Goal: Task Accomplishment & Management: Use online tool/utility

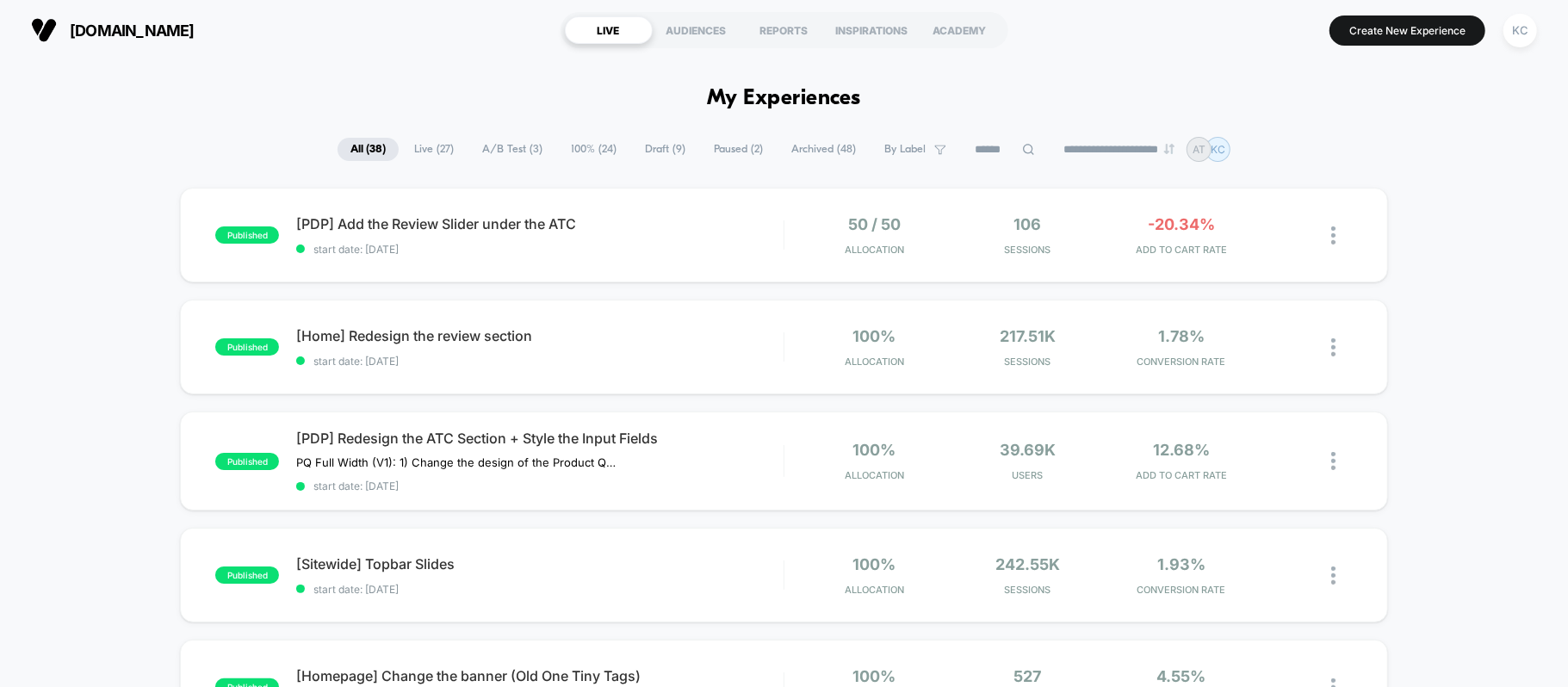
click at [505, 140] on span "A/B Test ( 3 )" at bounding box center [512, 150] width 86 height 23
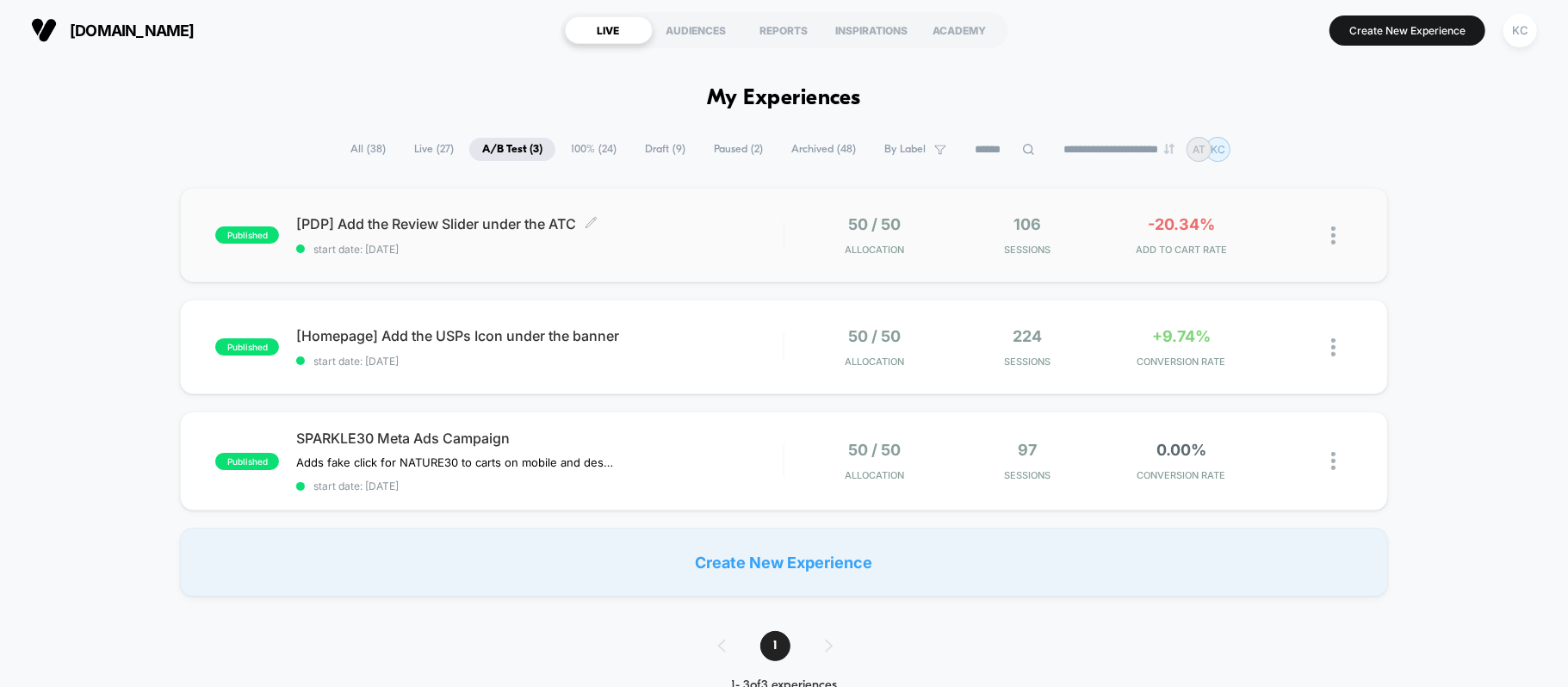
click at [463, 224] on span "[PDP] Add the Review Slider under the ATC Click to edit experience details" at bounding box center [539, 223] width 487 height 17
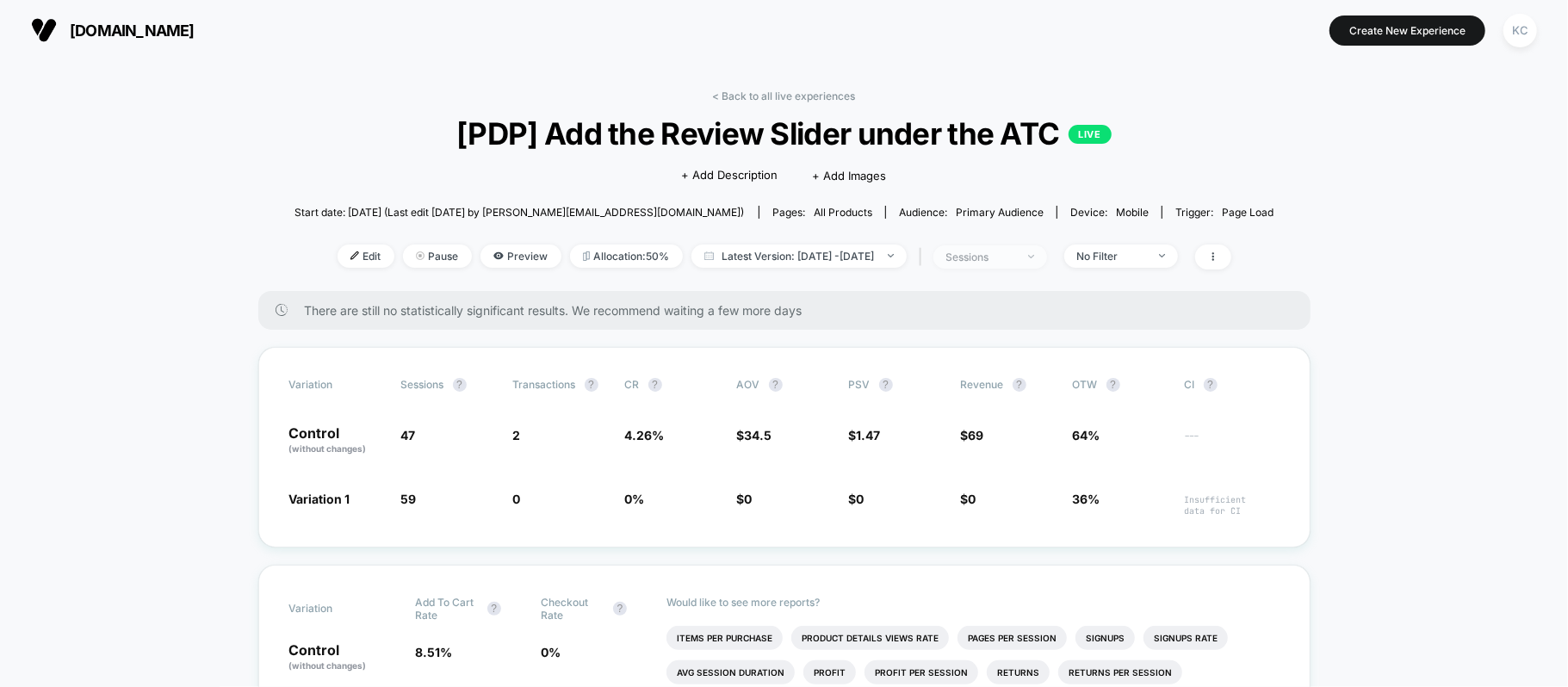
click at [1035, 255] on img at bounding box center [1031, 256] width 6 height 4
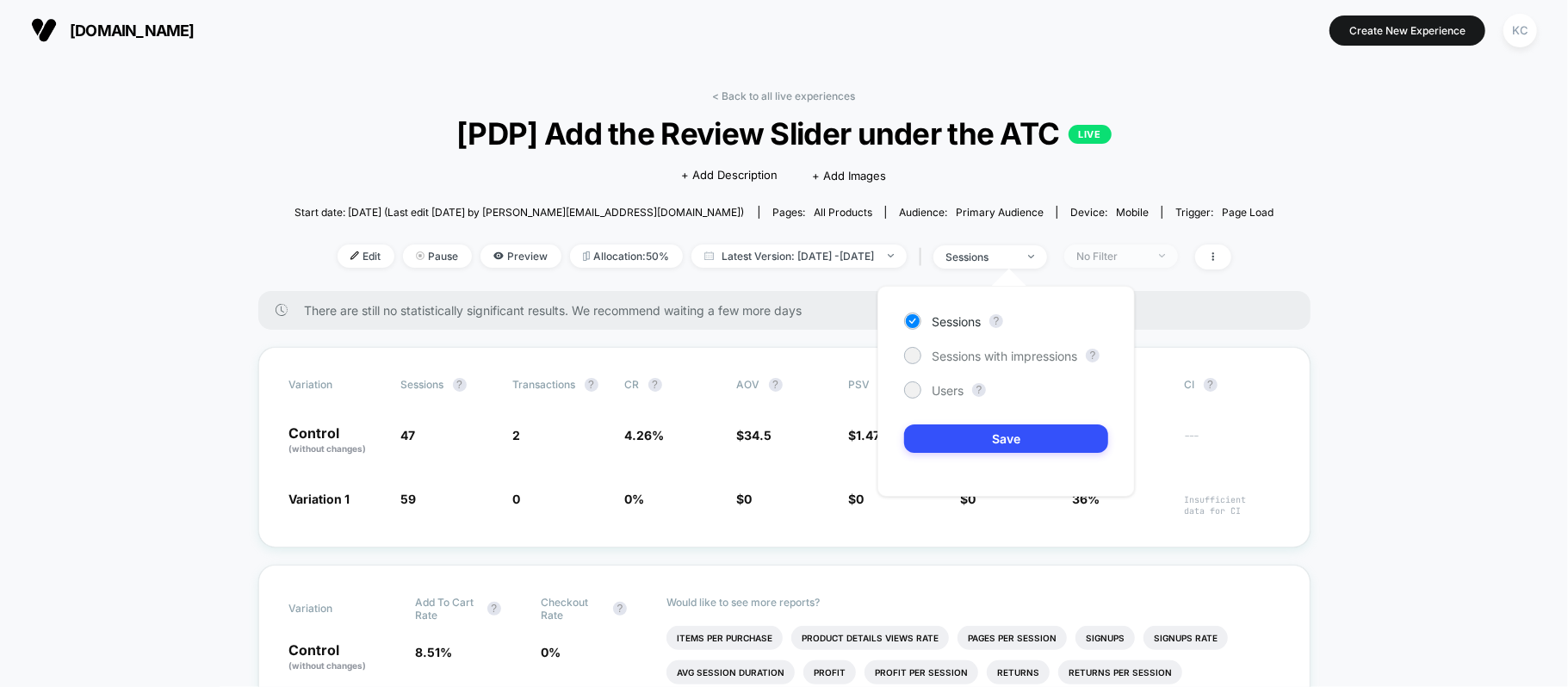
click at [1178, 264] on span "No Filter" at bounding box center [1121, 256] width 114 height 23
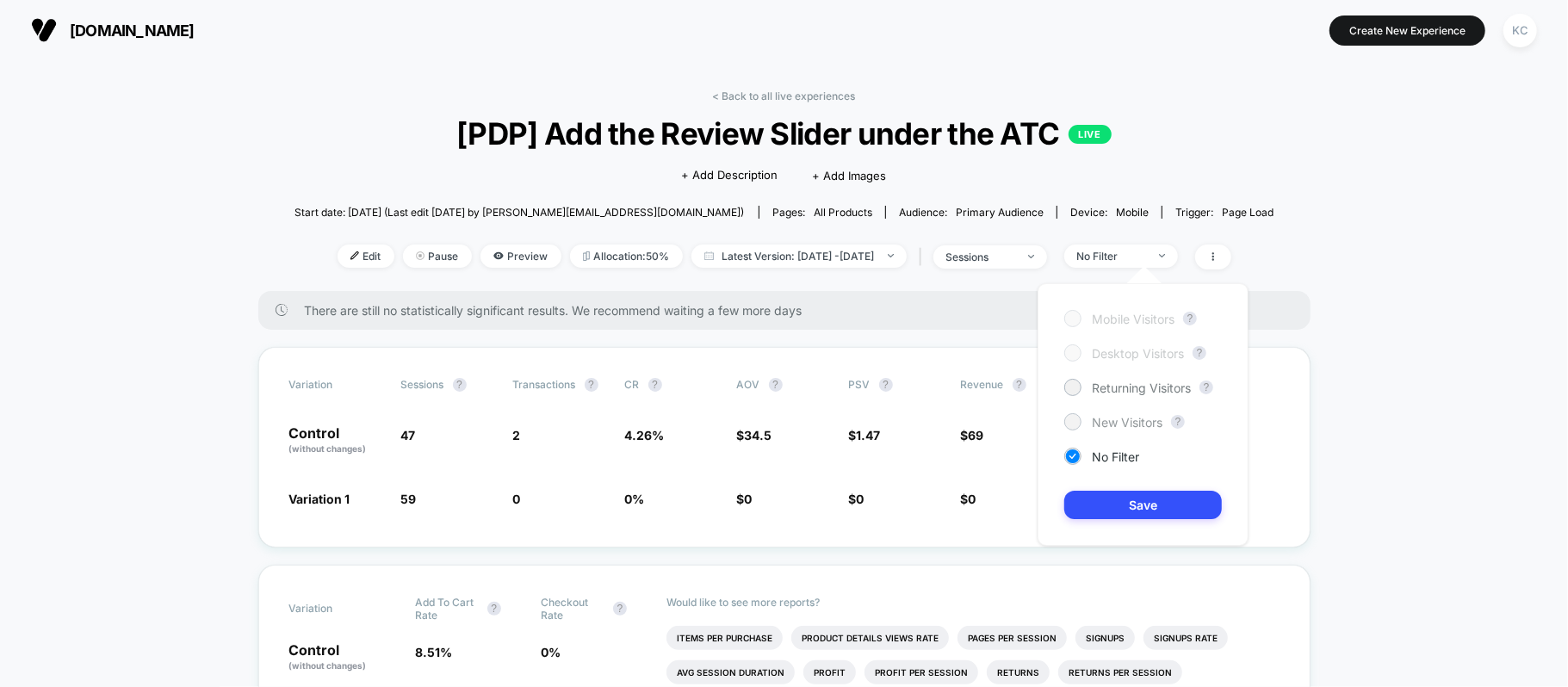
click at [1138, 413] on div "New Visitors" at bounding box center [1113, 422] width 98 height 17
click at [1127, 516] on button "Save" at bounding box center [1143, 505] width 158 height 28
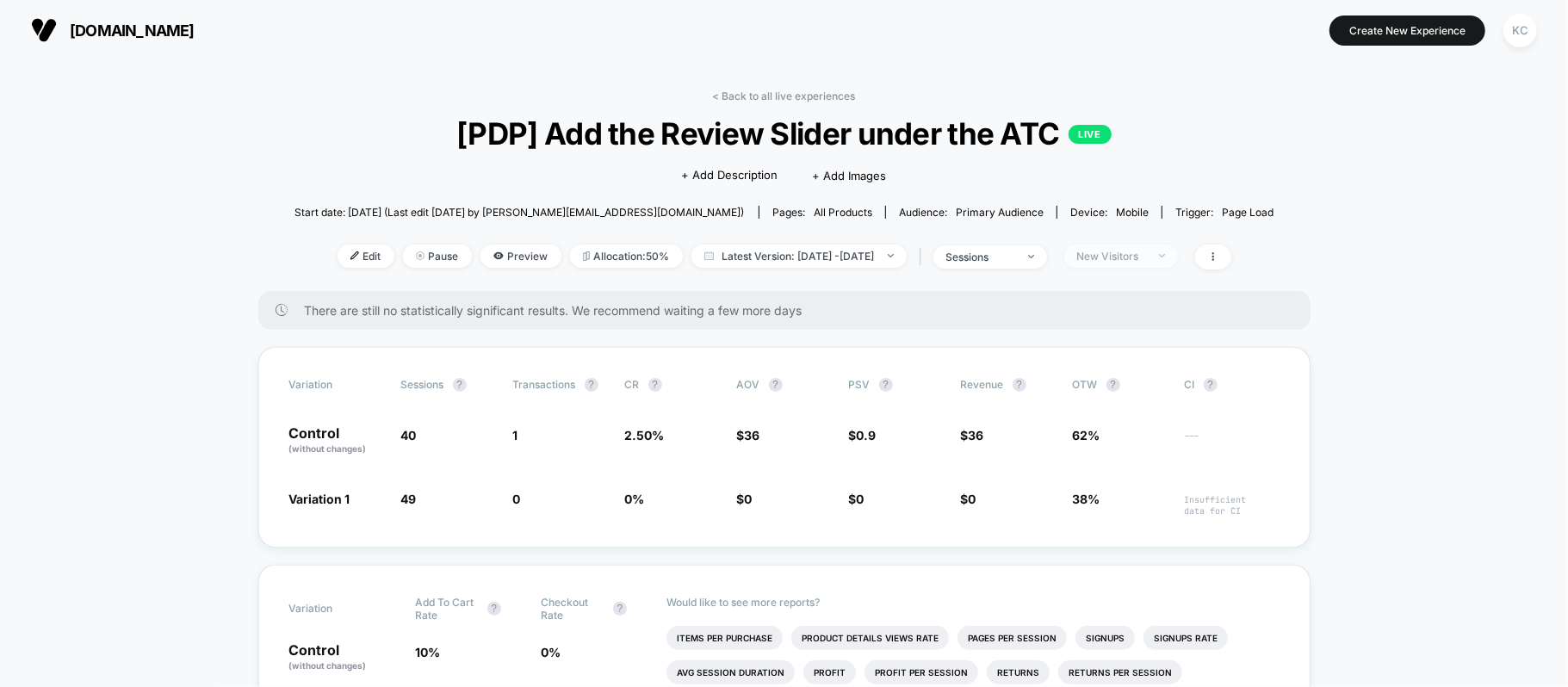
click at [1178, 249] on span "New Visitors" at bounding box center [1121, 256] width 114 height 23
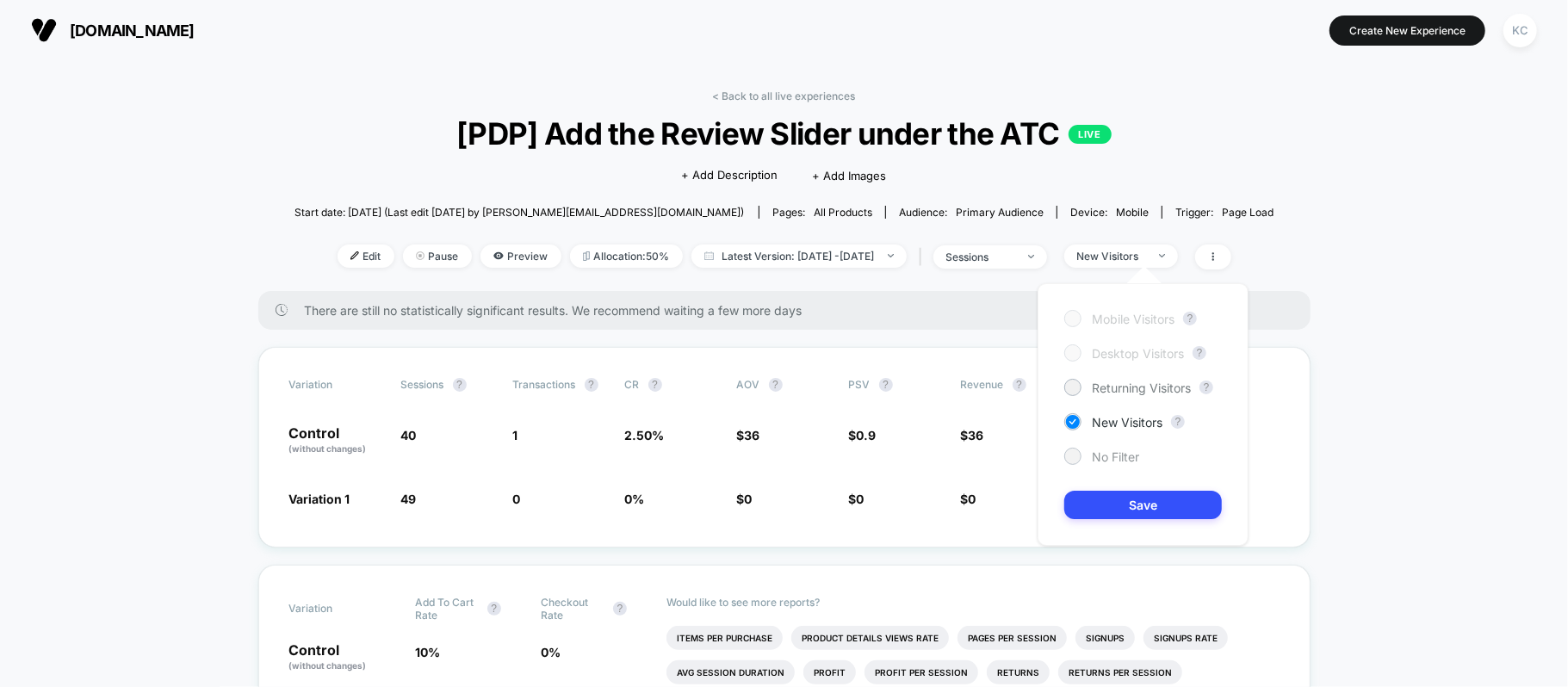
click at [1121, 455] on span "No Filter" at bounding box center [1115, 457] width 47 height 14
click at [1118, 500] on button "Save" at bounding box center [1143, 505] width 158 height 28
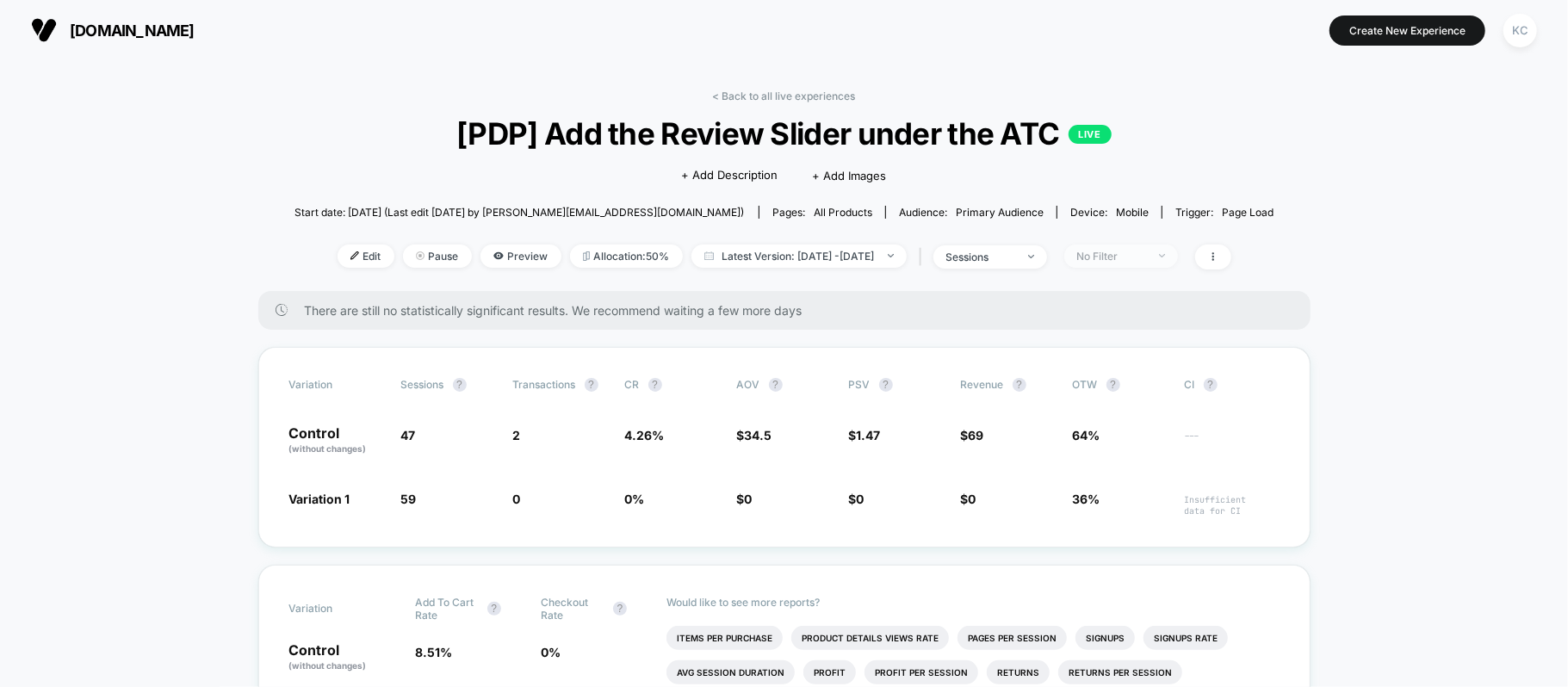
click at [1178, 255] on span "No Filter" at bounding box center [1121, 256] width 114 height 23
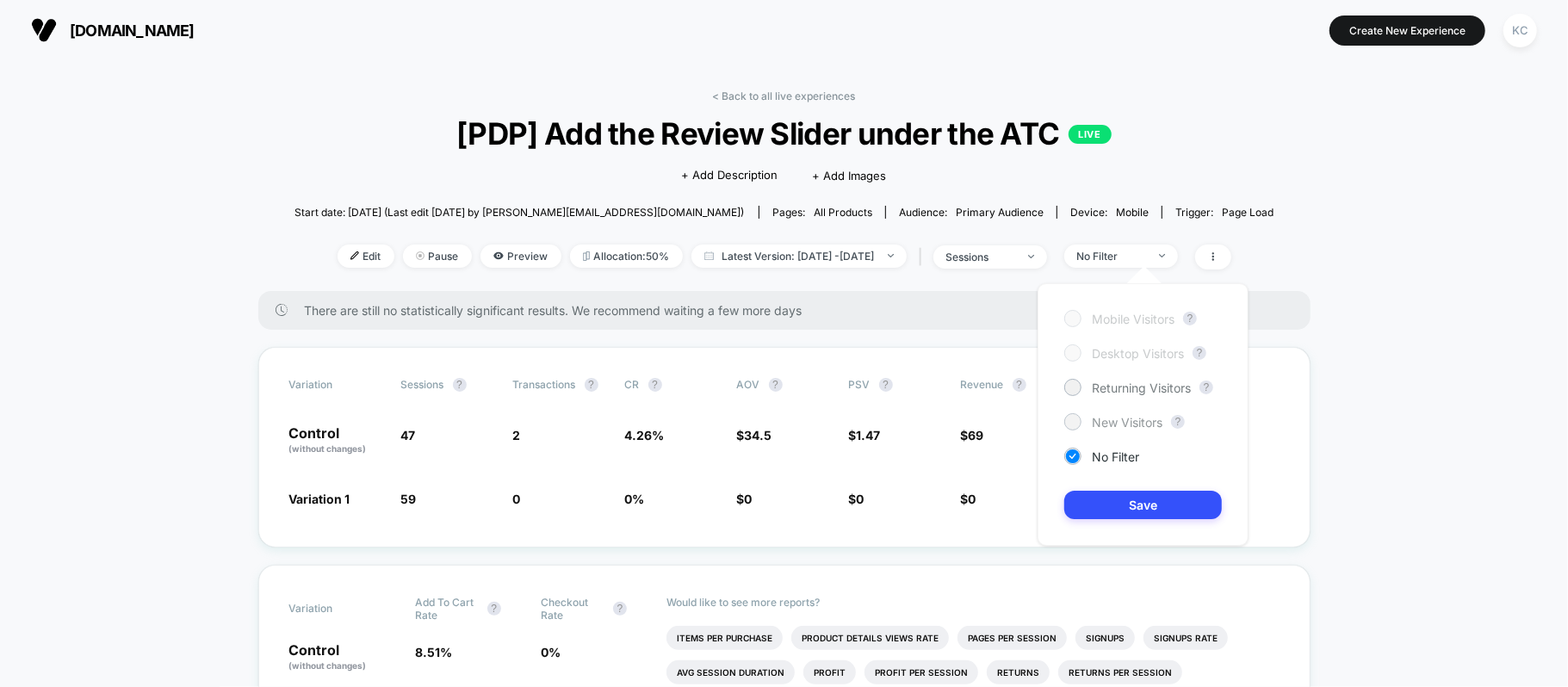
click at [1104, 420] on span "New Visitors" at bounding box center [1127, 422] width 70 height 14
click at [1140, 501] on button "Save" at bounding box center [1143, 505] width 158 height 28
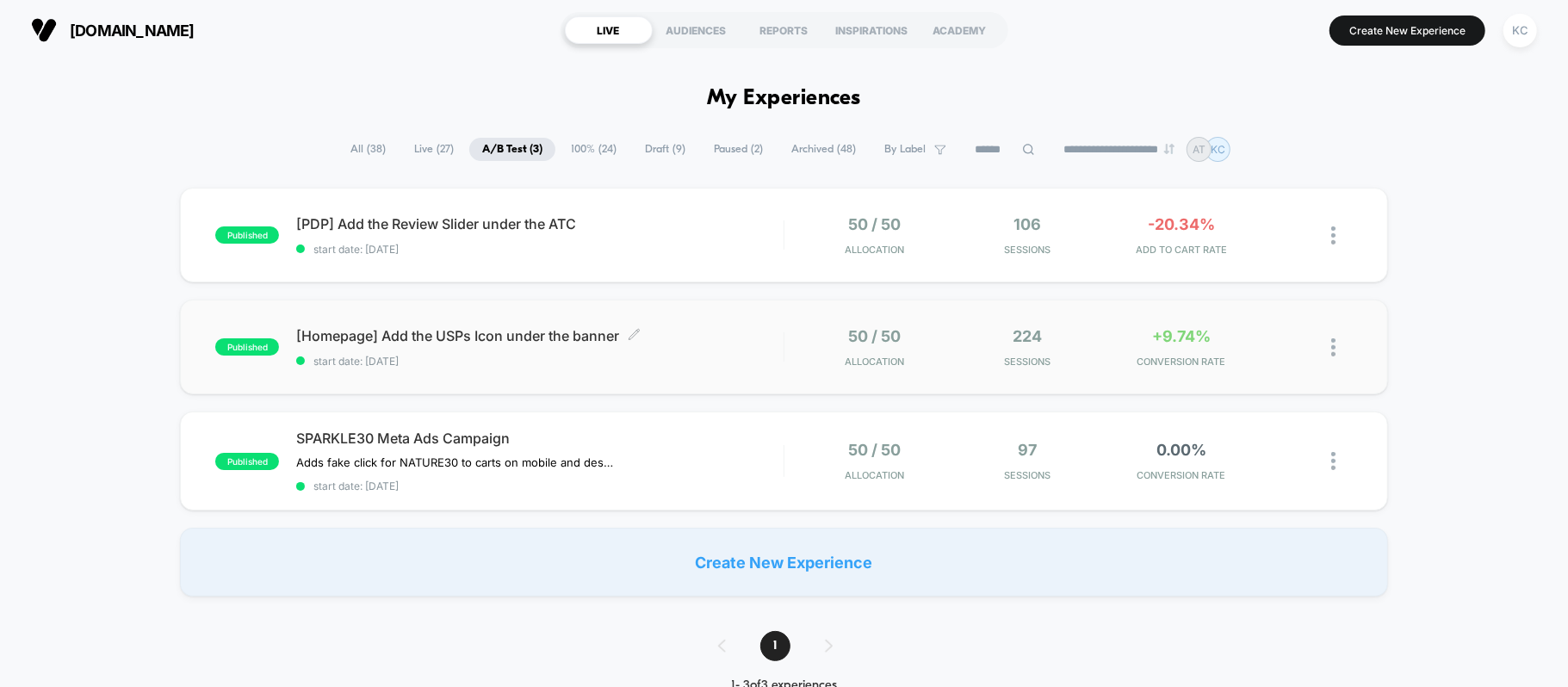
click at [457, 334] on span "[Homepage] Add the USPs Icon under the banner Click to edit experience details" at bounding box center [539, 335] width 487 height 17
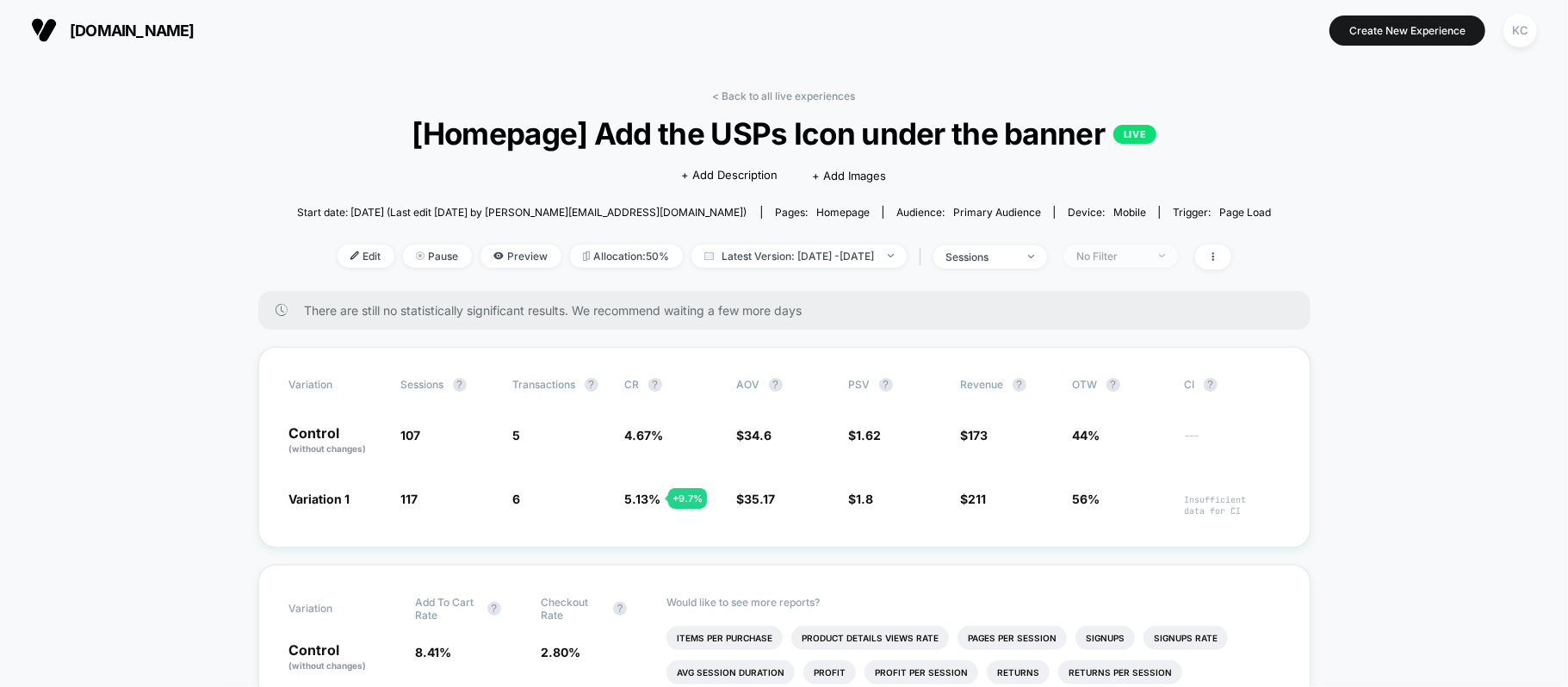
click at [1178, 262] on span "No Filter" at bounding box center [1121, 256] width 114 height 23
